Goal: Task Accomplishment & Management: Use online tool/utility

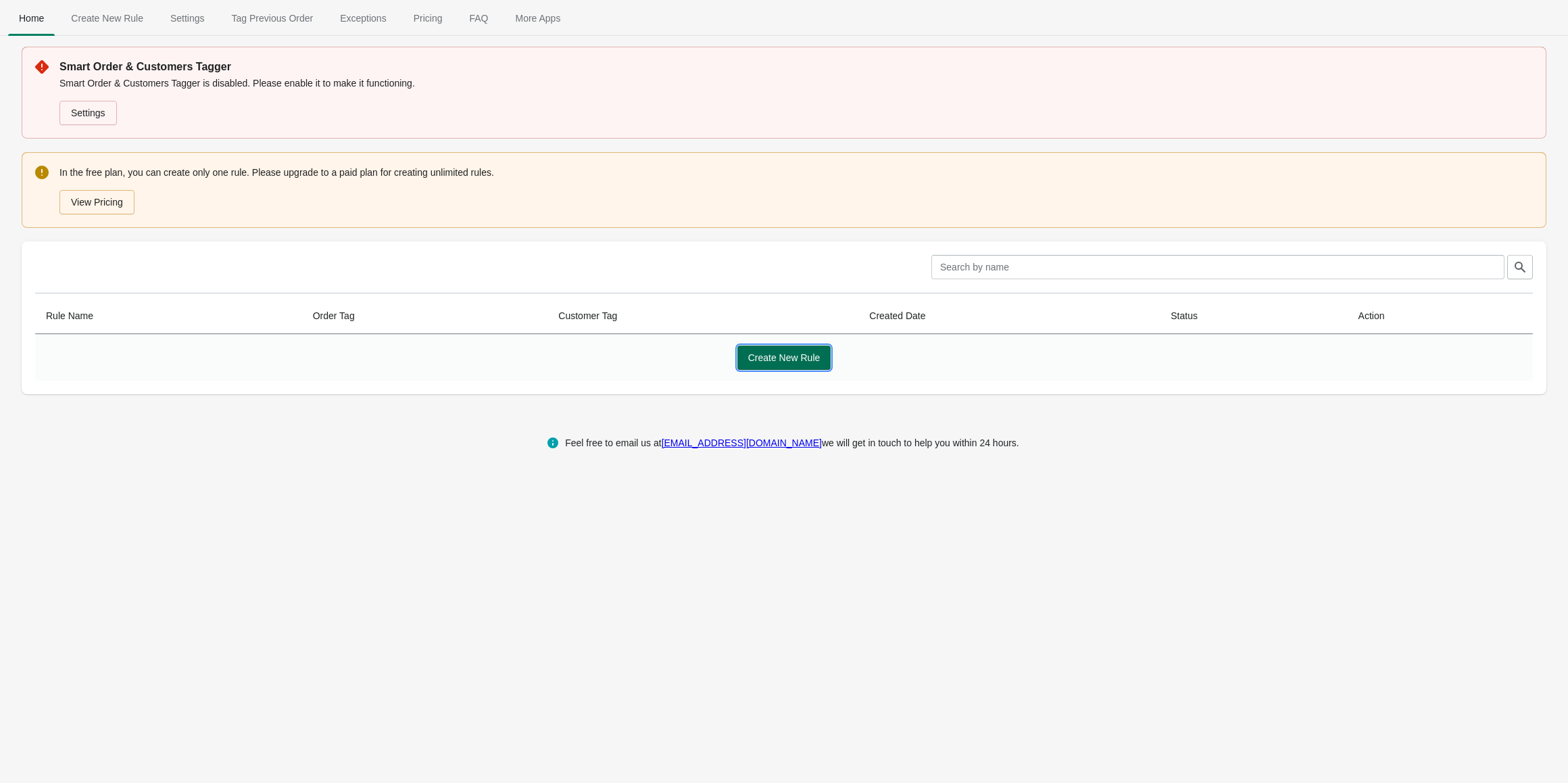
click at [768, 357] on span "Create New Rule" at bounding box center [784, 357] width 72 height 11
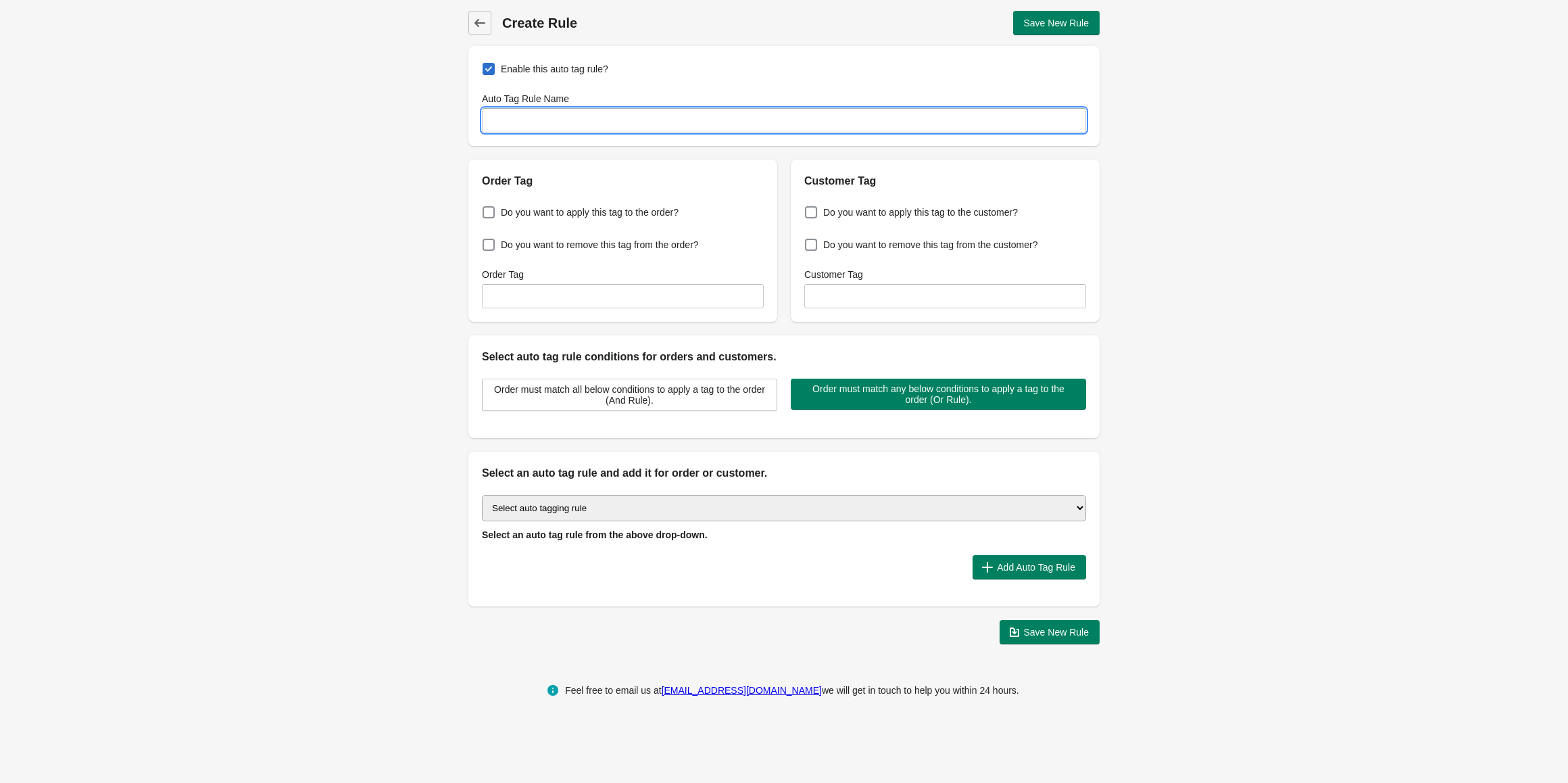
click at [545, 112] on input "Auto Tag Rule Name" at bounding box center [784, 121] width 604 height 24
paste input "WA-Order-Verified"
type input "WA-Order-Verified"
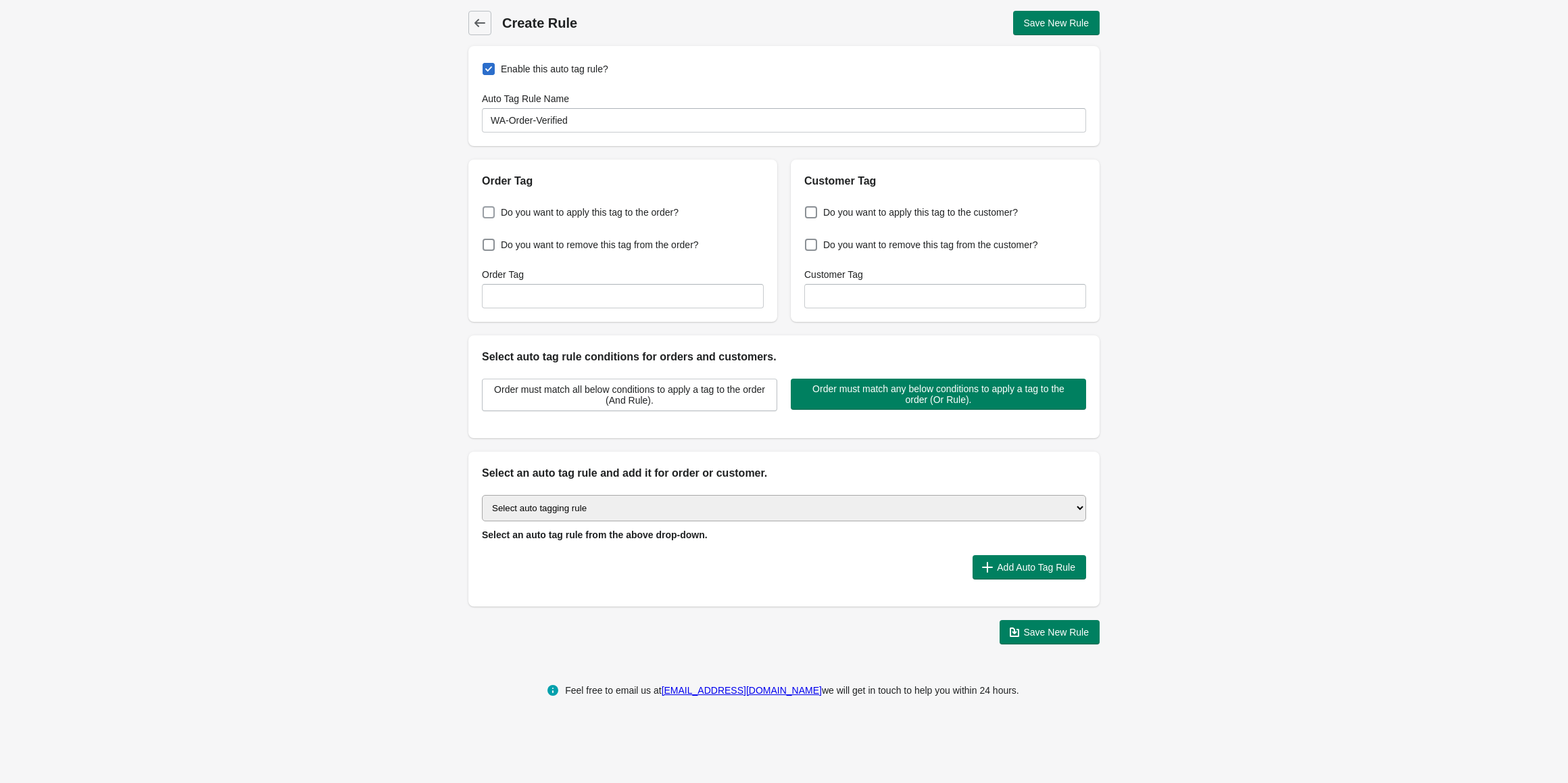
click at [487, 212] on span at bounding box center [489, 212] width 12 height 12
click at [486, 209] on input "Do you want to apply this tag to the order?" at bounding box center [485, 208] width 1 height 1
click at [489, 211] on span at bounding box center [489, 212] width 12 height 12
click at [486, 209] on input "Do you want to apply this tag to the order?" at bounding box center [485, 208] width 1 height 1
click at [561, 297] on input "Order Tag" at bounding box center [622, 296] width 281 height 24
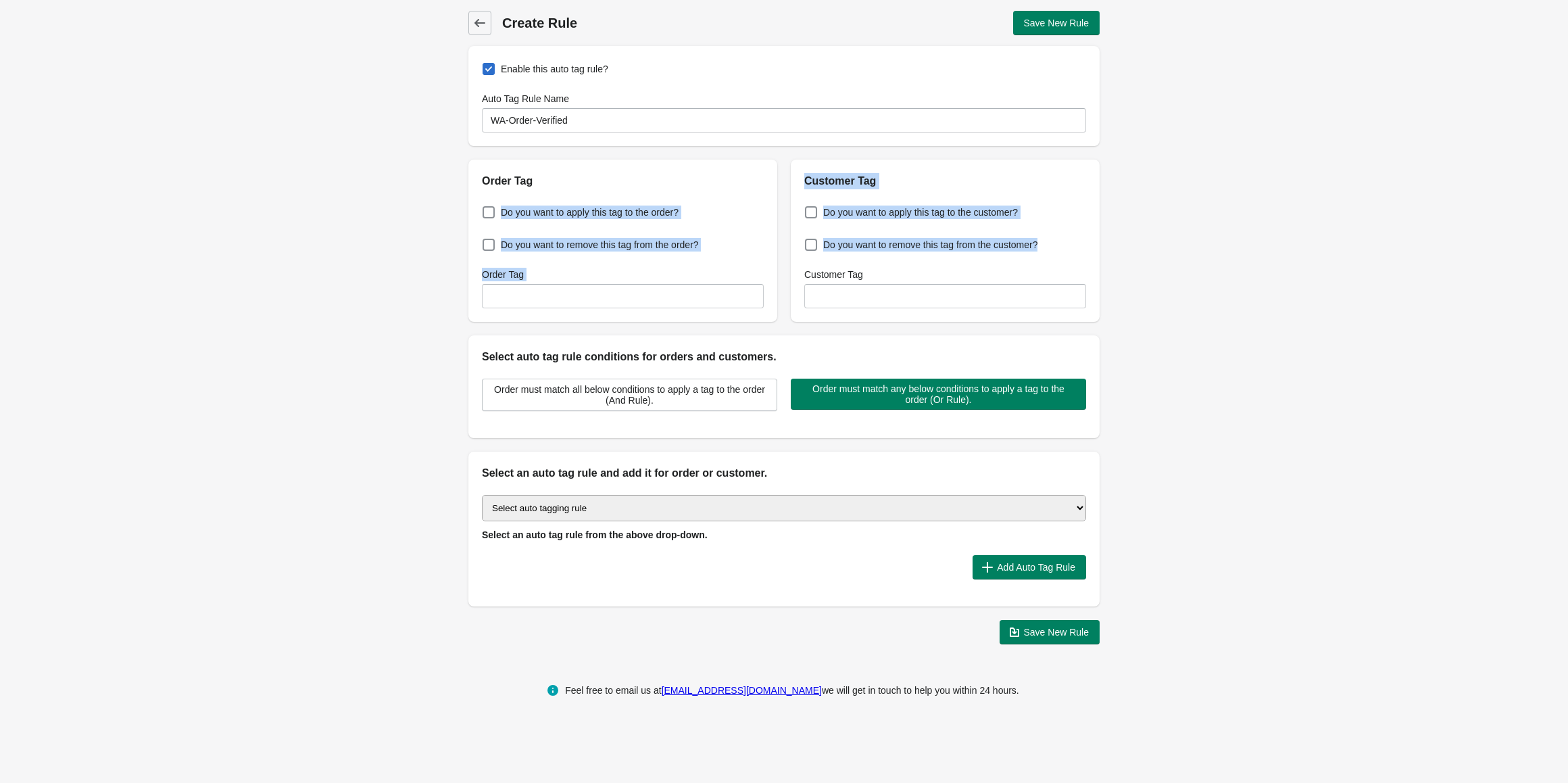
drag, startPoint x: 1067, startPoint y: 247, endPoint x: 473, endPoint y: 204, distance: 595.6
click at [473, 204] on div "Order Tag Do you want to apply this tag to the order? Do you want to remove thi…" at bounding box center [778, 235] width 645 height 173
copy div "Do you want to apply this tag to the order? Do you want to remove this tag from…"
click at [495, 209] on label "Do you want to apply this tag to the order?" at bounding box center [580, 212] width 196 height 19
click at [486, 209] on input "Do you want to apply this tag to the order?" at bounding box center [485, 208] width 1 height 1
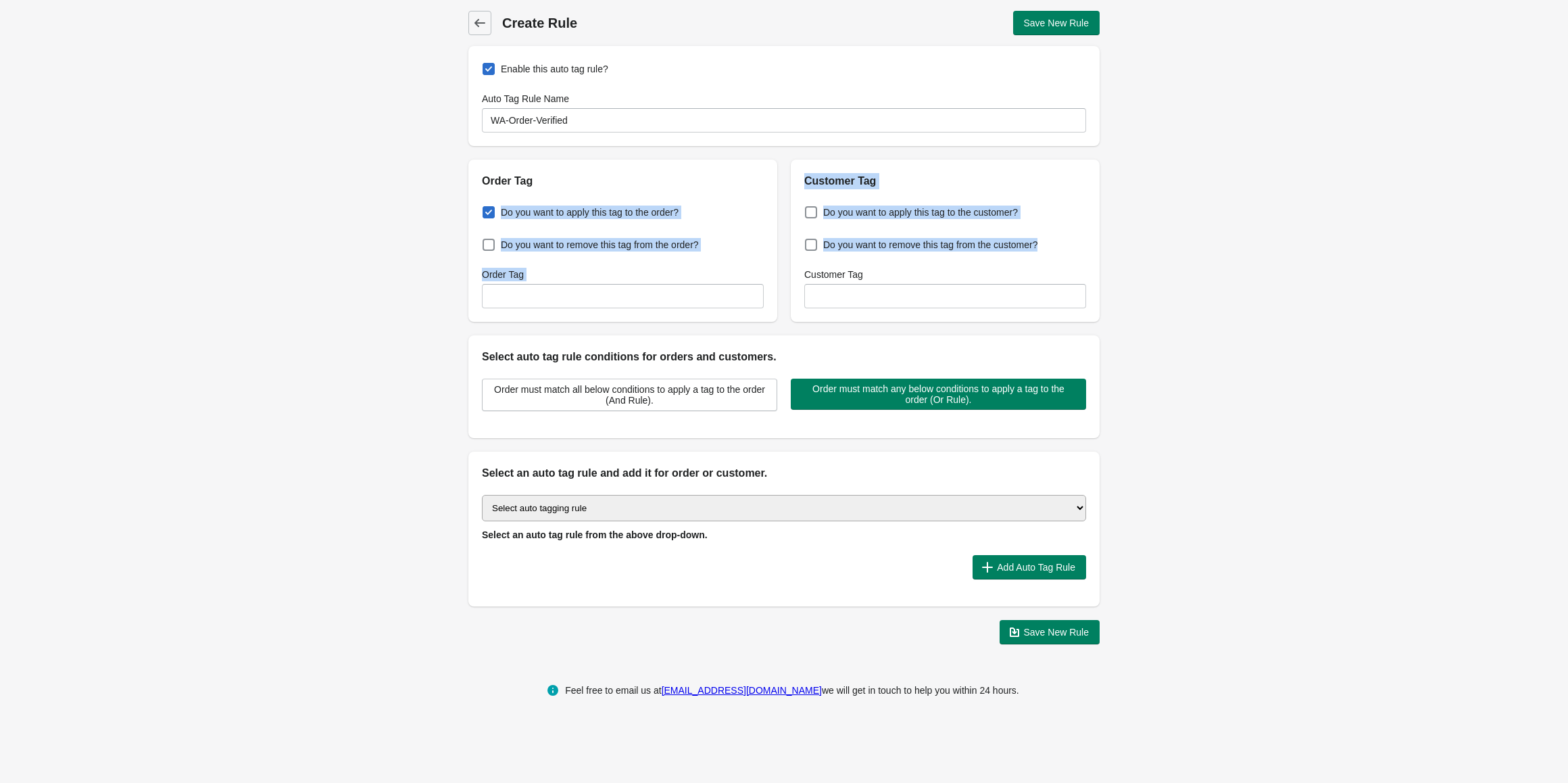
checkbox input "true"
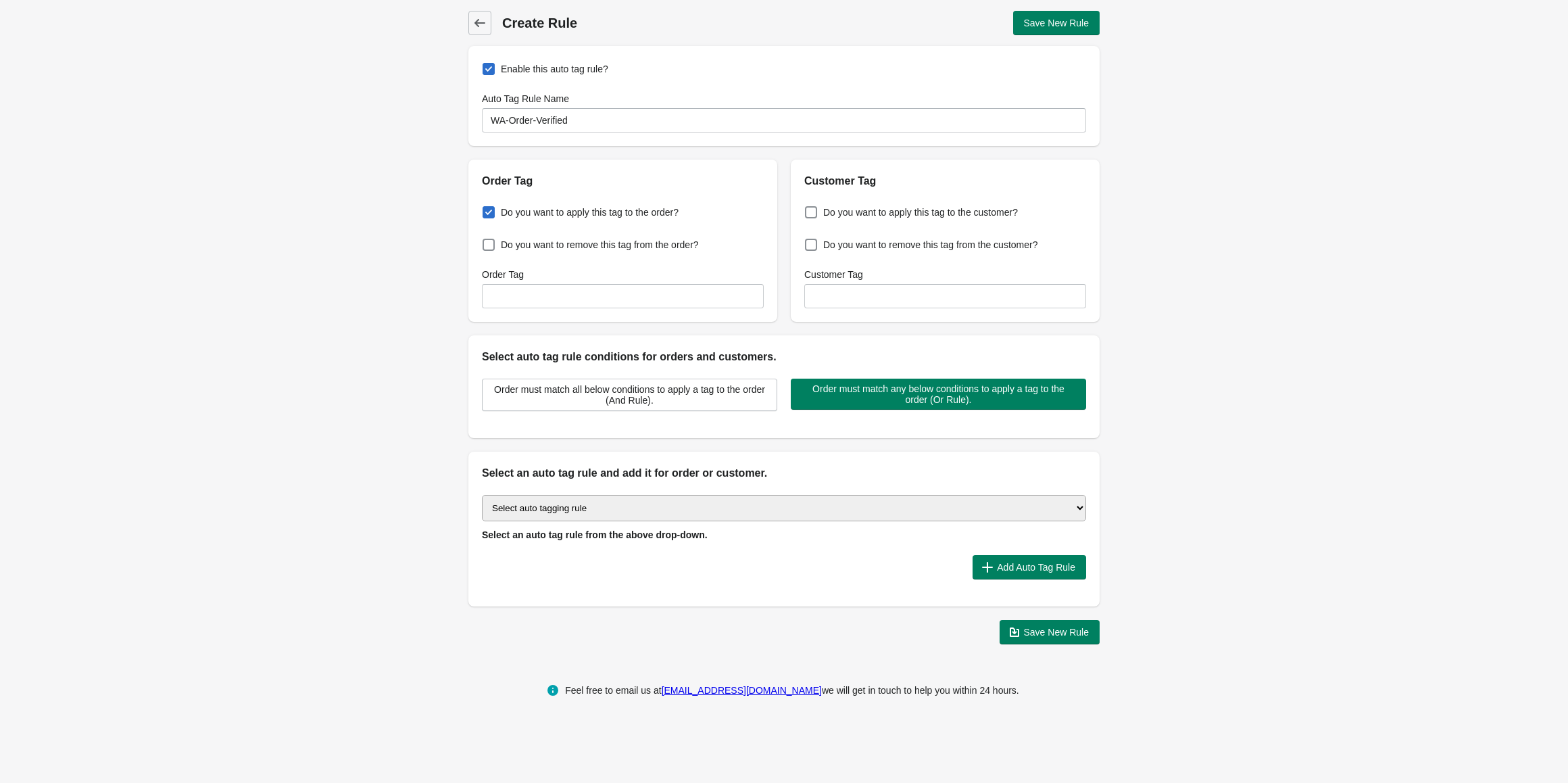
click at [422, 230] on div "Back Create Rule Save New Rule Enable this auto tag rule? Auto Tag Rule Name WA…" at bounding box center [784, 327] width 1568 height 655
click at [519, 297] on input "Order Tag" at bounding box center [622, 296] width 281 height 24
paste input "WA-Order-Verified"
type input "WA-Order-Verified"
drag, startPoint x: 1051, startPoint y: 241, endPoint x: 825, endPoint y: 209, distance: 228.3
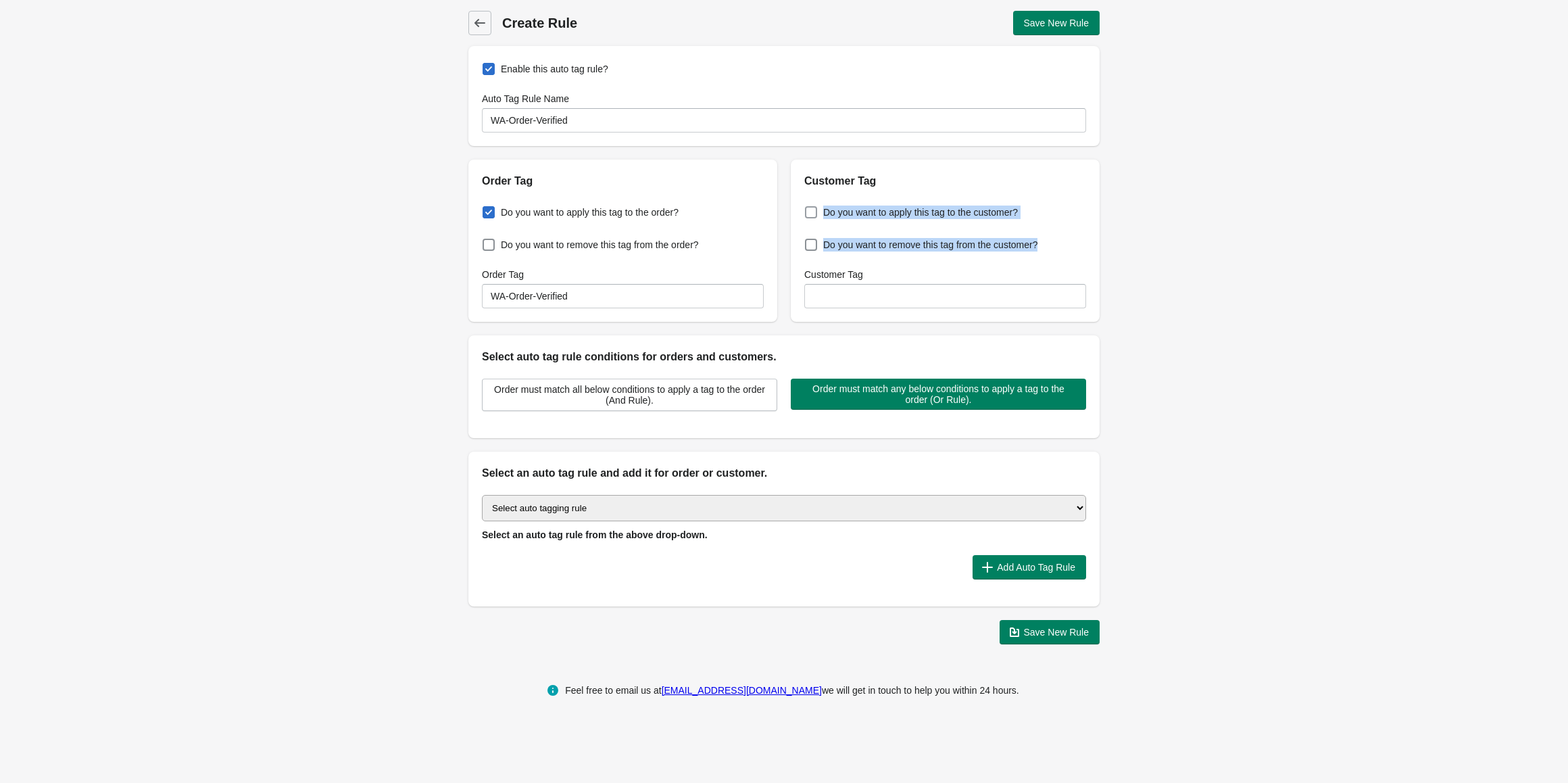
click at [825, 209] on div "Do you want to apply this tag to the customer? Do you want to remove this tag f…" at bounding box center [944, 255] width 309 height 133
copy div "Do you want to apply this tag to the customer? Do you want to remove this tag f…"
click at [263, 242] on div "Back Create Rule Save New Rule Enable this auto tag rule? Auto Tag Rule Name WA…" at bounding box center [784, 327] width 1568 height 655
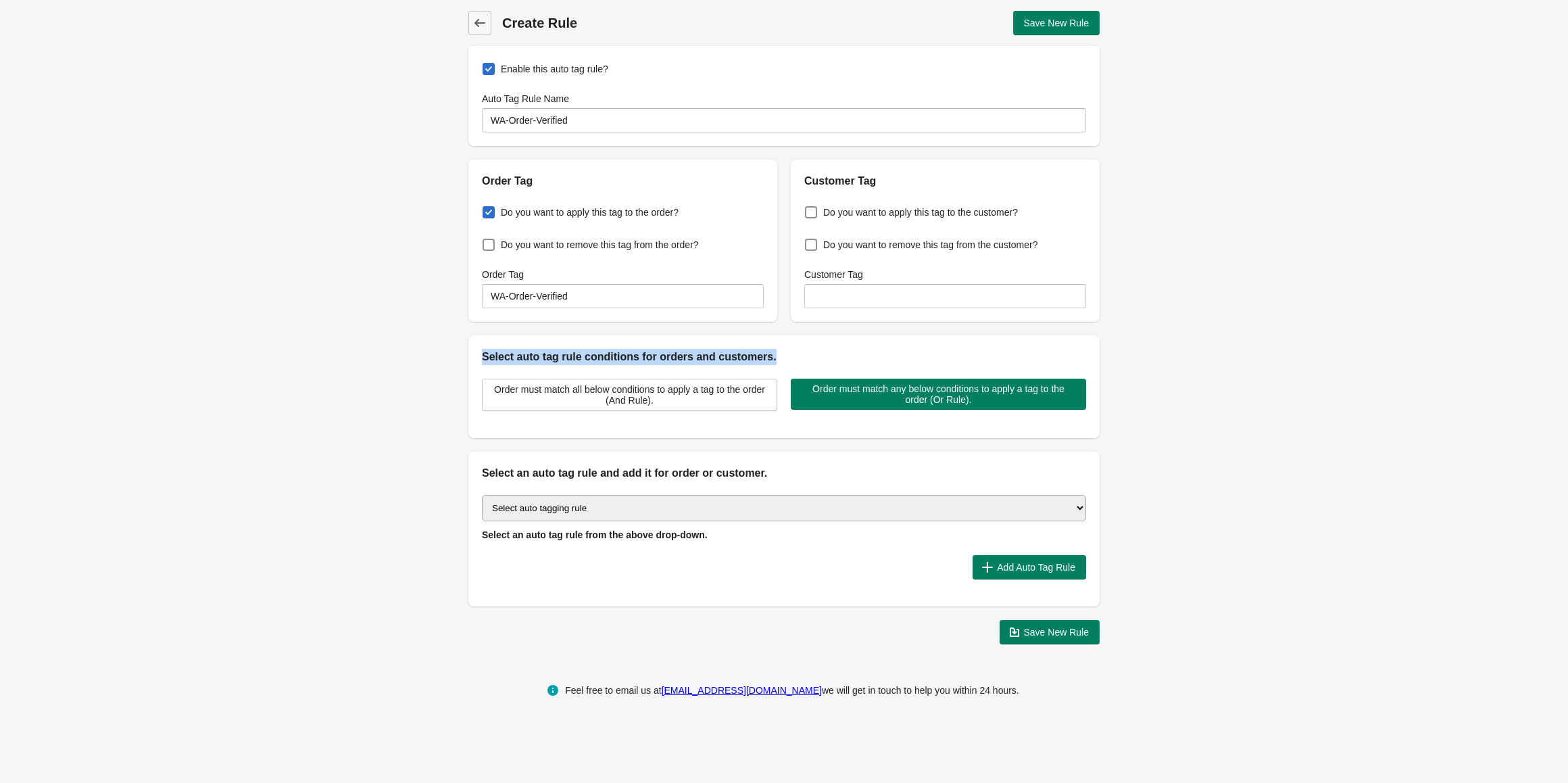
drag, startPoint x: 822, startPoint y: 363, endPoint x: 462, endPoint y: 363, distance: 360.0
click at [462, 363] on div "Back Create Rule Save New Rule Enable this auto tag rule? Auto Tag Rule Name WA…" at bounding box center [784, 327] width 674 height 655
copy h2 "Select auto tag rule conditions for orders and customers."
click at [539, 398] on span "Order must match all below conditions to apply a tag to the order (And Rule)." at bounding box center [629, 395] width 272 height 22
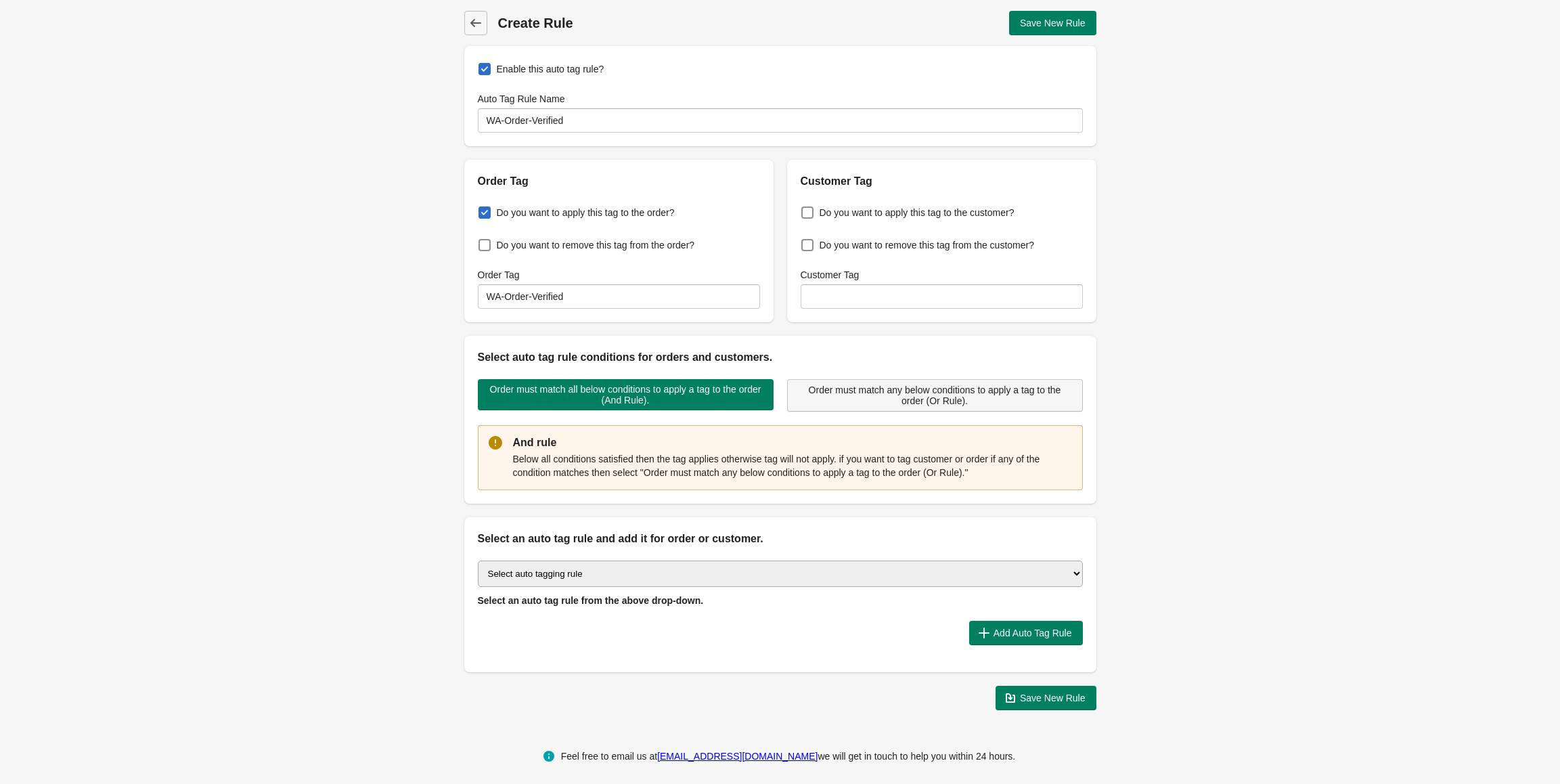
drag, startPoint x: 401, startPoint y: 381, endPoint x: 983, endPoint y: 400, distance: 582.3
click at [976, 400] on div "Back Create Rule Save New Rule Enable this auto tag rule? Auto Tag Rule Name WA…" at bounding box center [780, 360] width 1560 height 721
drag, startPoint x: 1104, startPoint y: 402, endPoint x: 978, endPoint y: 398, distance: 126.1
click at [958, 394] on div "Back Create Rule Save New Rule Enable this auto tag rule? Auto Tag Rule Name WA…" at bounding box center [780, 360] width 676 height 721
drag, startPoint x: 986, startPoint y: 400, endPoint x: 484, endPoint y: 391, distance: 502.1
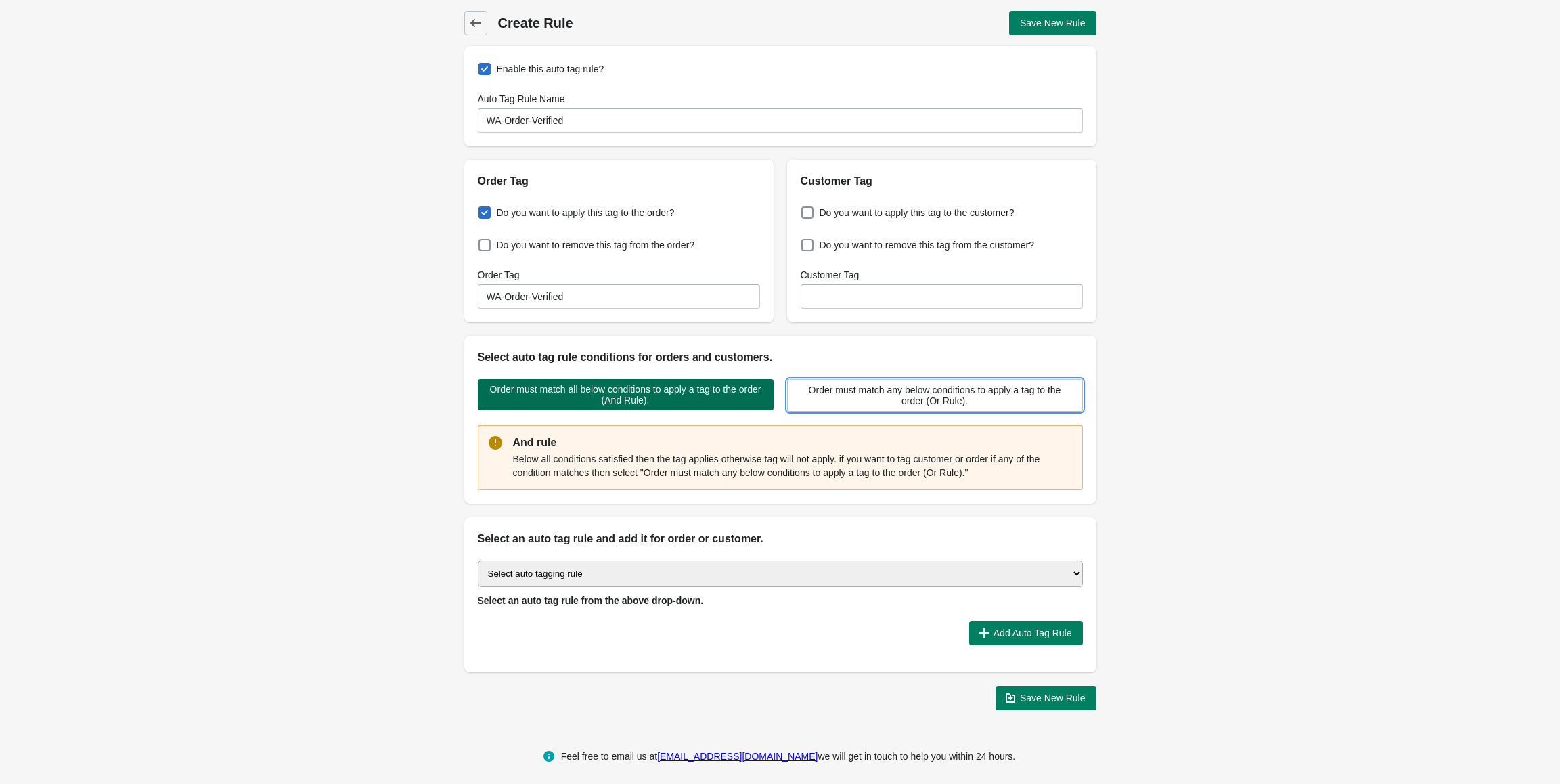
click at [548, 394] on div "Order must match all below conditions to apply a tag to the order (And Rule). O…" at bounding box center [774, 390] width 619 height 43
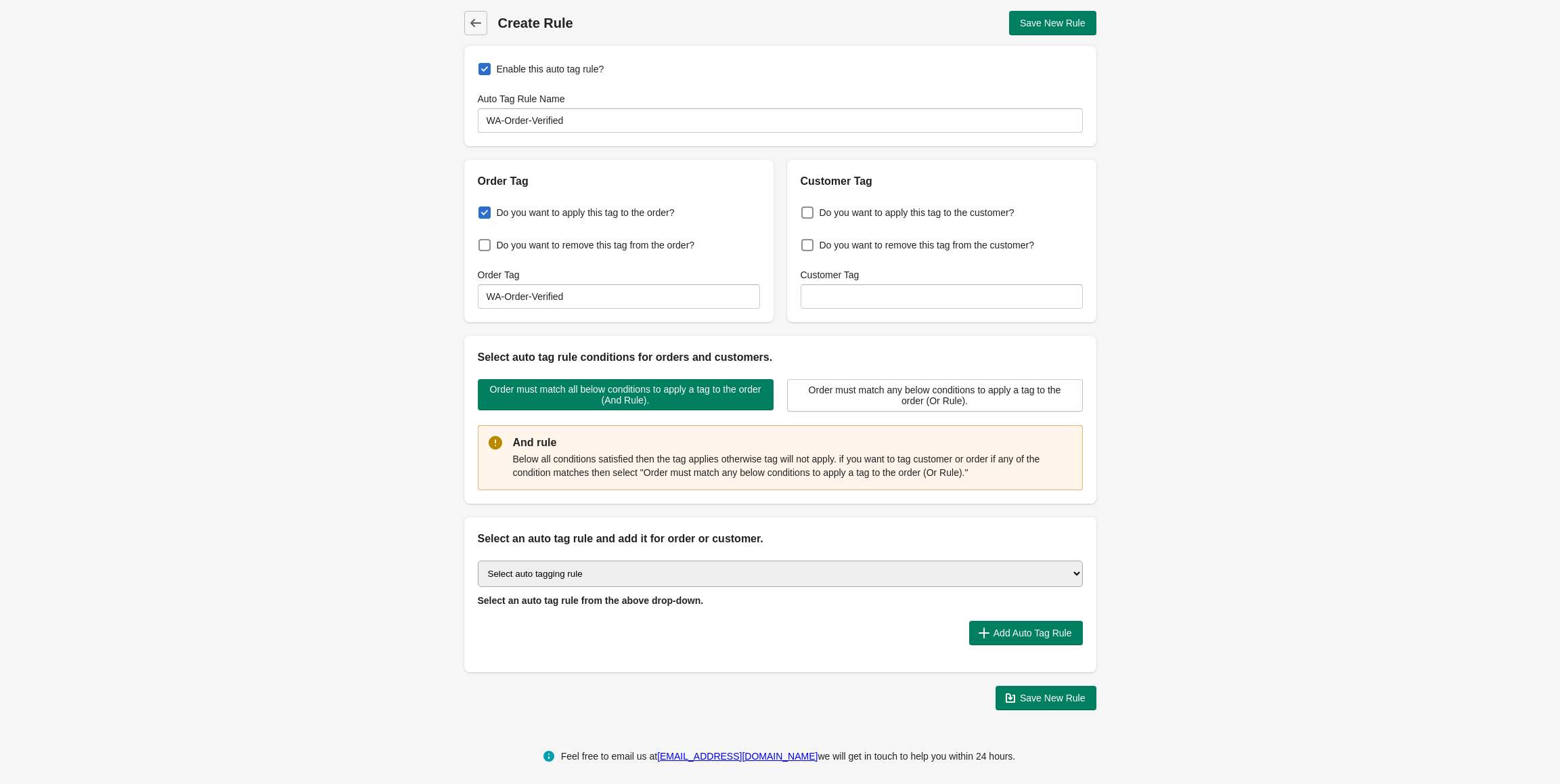
drag, startPoint x: 1262, startPoint y: 559, endPoint x: 1167, endPoint y: 338, distance: 240.6
click at [1261, 558] on div "Back Create Rule Save New Rule Enable this auto tag rule? Auto Tag Rule Name WA…" at bounding box center [780, 360] width 1560 height 721
click at [622, 567] on select "Select auto tagging rule Tag by order amount Tag based on the order count (Volu…" at bounding box center [780, 574] width 605 height 27
click at [627, 567] on select "Select auto tagging rule Tag by order amount Tag based on the order count (Volu…" at bounding box center [780, 574] width 605 height 27
drag, startPoint x: 665, startPoint y: 588, endPoint x: 642, endPoint y: 580, distance: 24.4
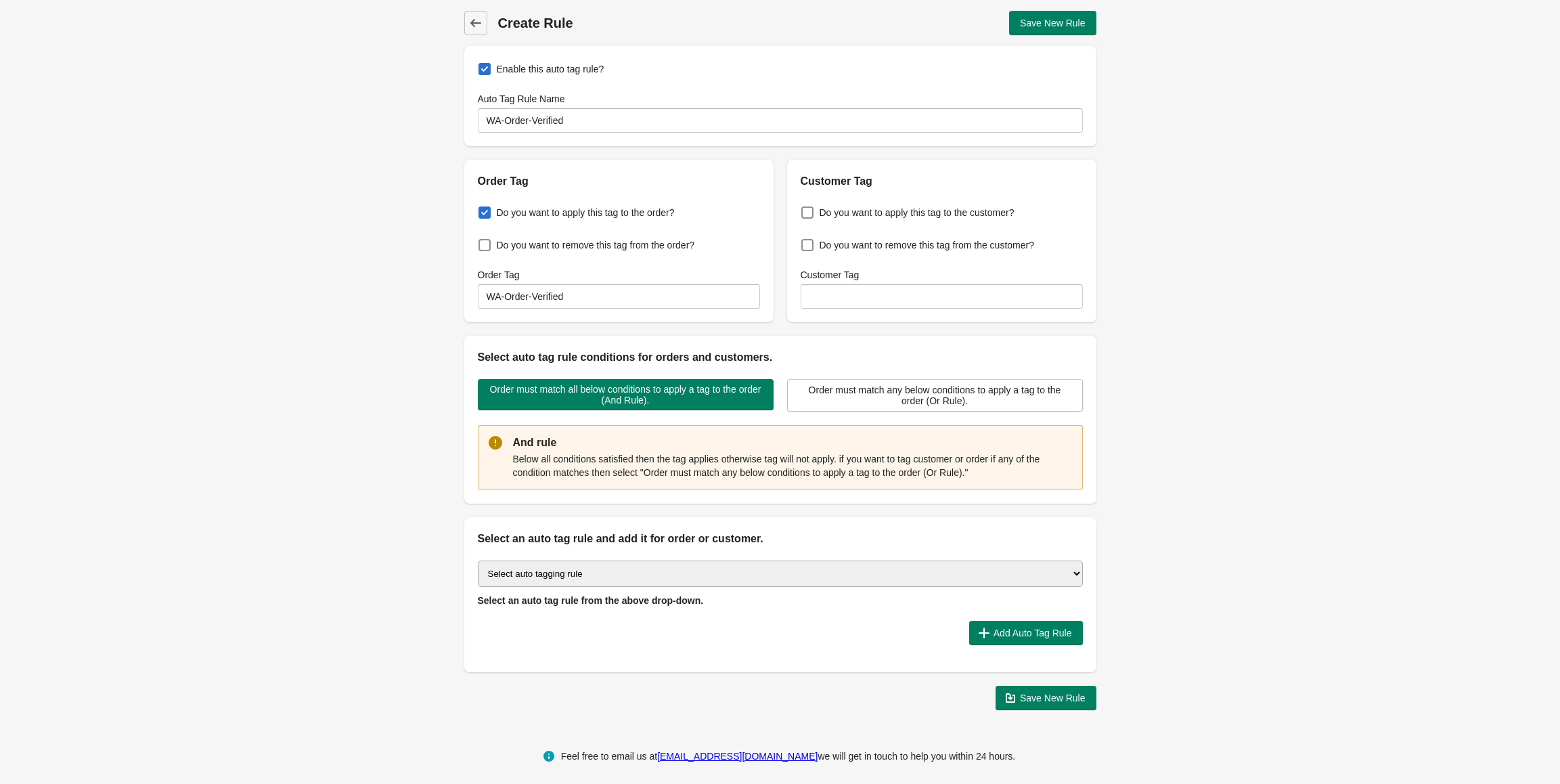
click at [661, 588] on div "Select auto tagging rule Tag by order amount Tag based on the order count (Volu…" at bounding box center [780, 583] width 605 height 46
click at [640, 579] on select "Select auto tagging rule Tag by order amount Tag based on the order count (Volu…" at bounding box center [780, 574] width 605 height 27
click at [478, 561] on select "Select auto tagging rule Tag by order amount Tag based on the order count (Volu…" at bounding box center [780, 574] width 605 height 27
click at [995, 639] on span "Add Auto Tag Rule" at bounding box center [1026, 633] width 92 height 14
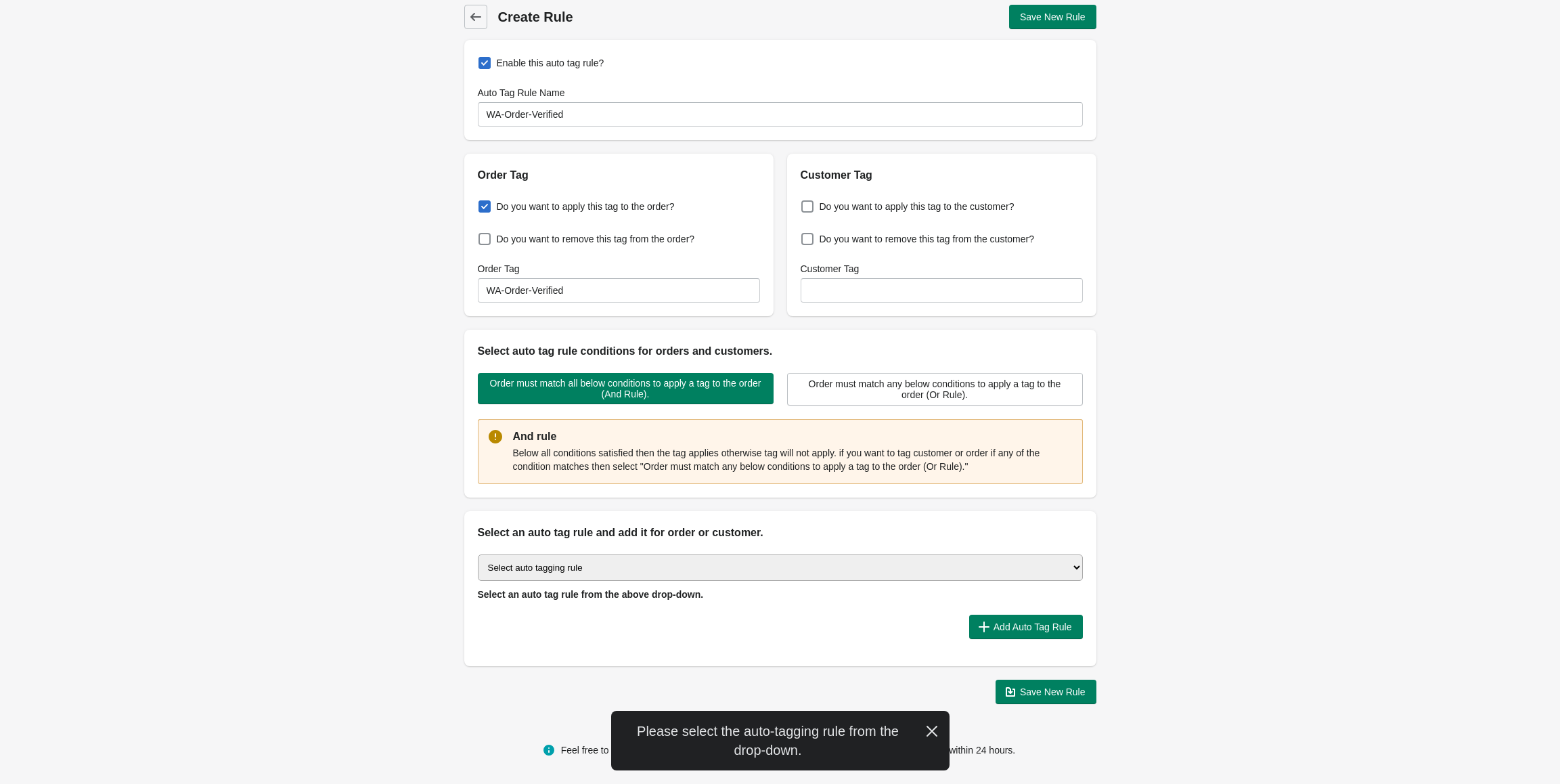
scroll to position [8, 0]
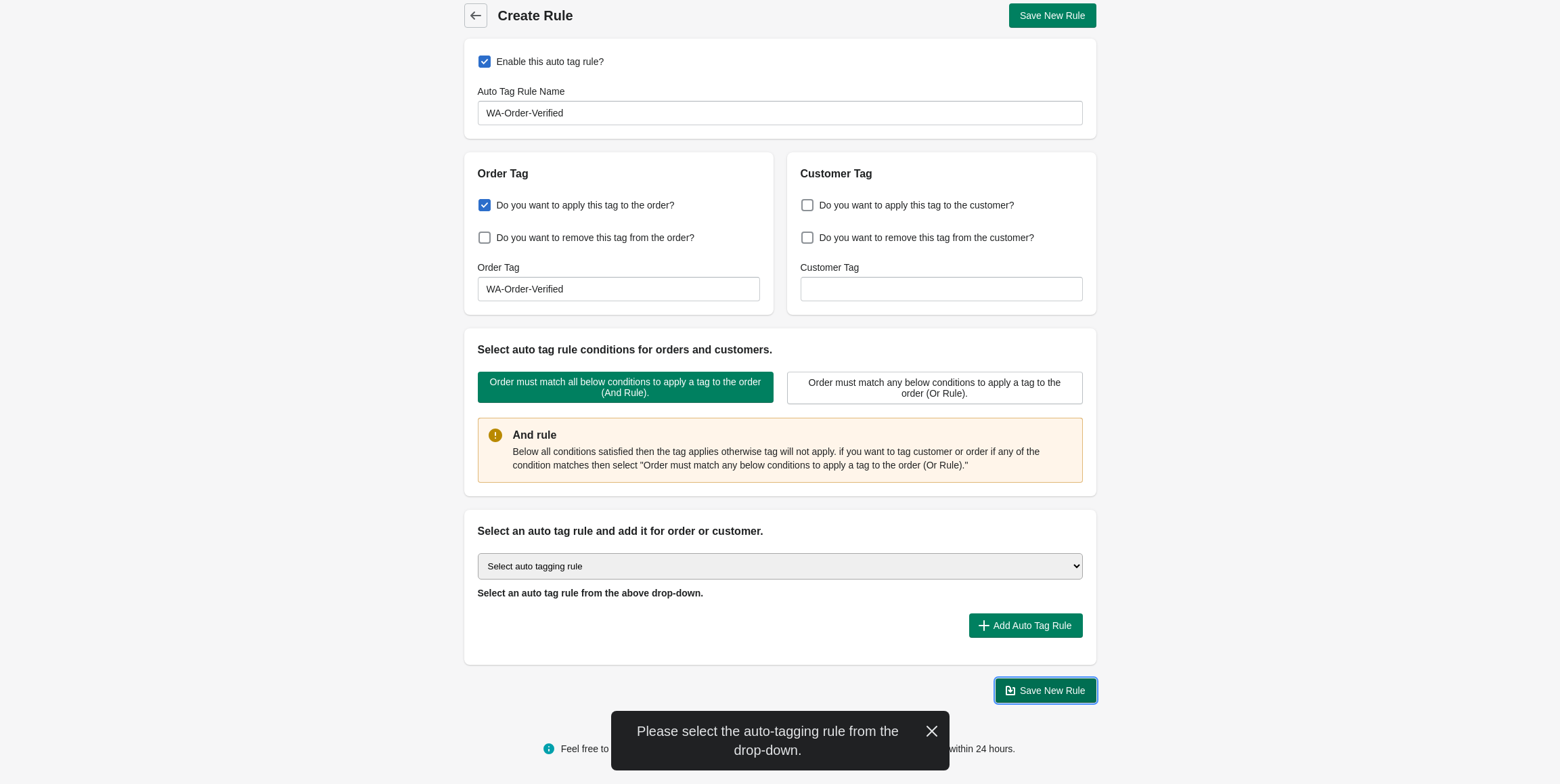
click at [1045, 694] on span "Save New Rule" at bounding box center [1053, 691] width 65 height 11
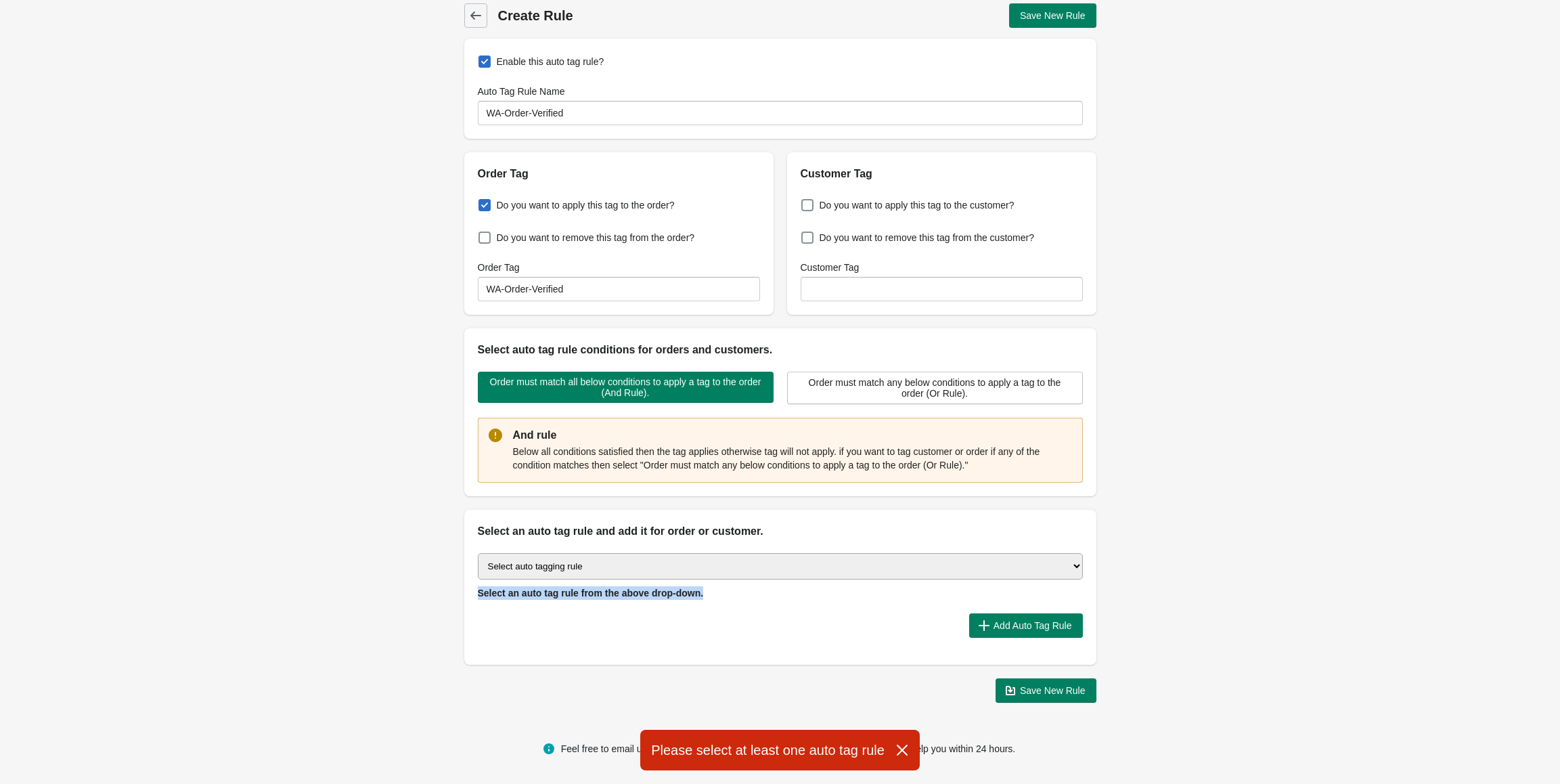
click at [809, 585] on div "Select auto tagging rule Tag by order amount Tag based on the order count (Volu…" at bounding box center [780, 576] width 605 height 46
click at [755, 574] on select "Select auto tagging rule Tag by order amount Tag based on the order count (Volu…" at bounding box center [780, 566] width 605 height 27
